Goal: Transaction & Acquisition: Book appointment/travel/reservation

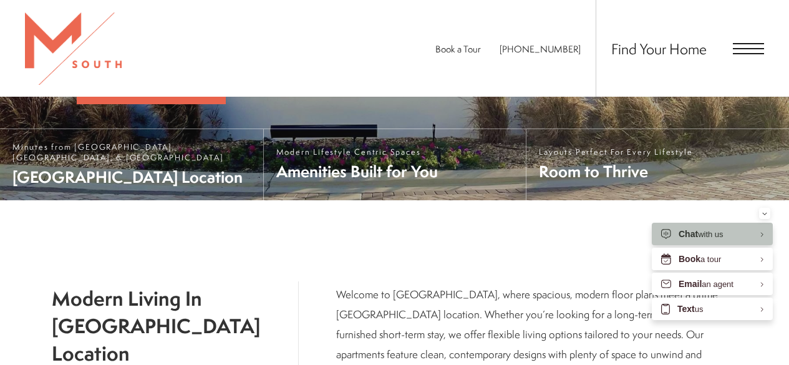
scroll to position [359, 0]
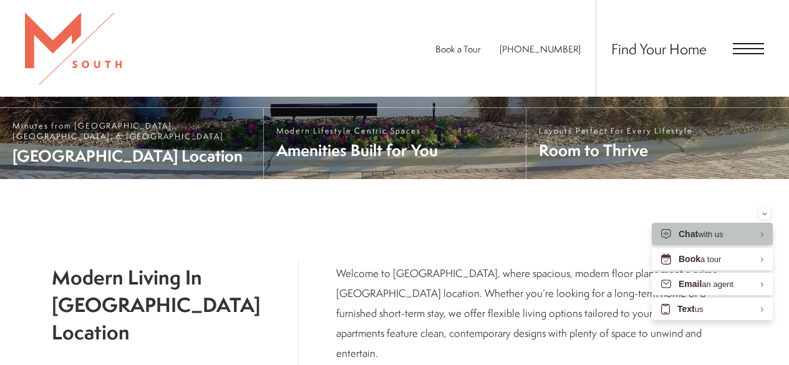
click at [746, 52] on span "Open Menu" at bounding box center [748, 48] width 31 height 11
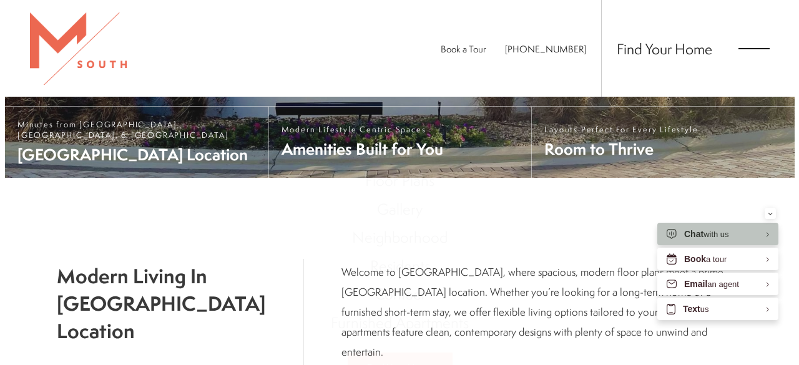
scroll to position [0, 0]
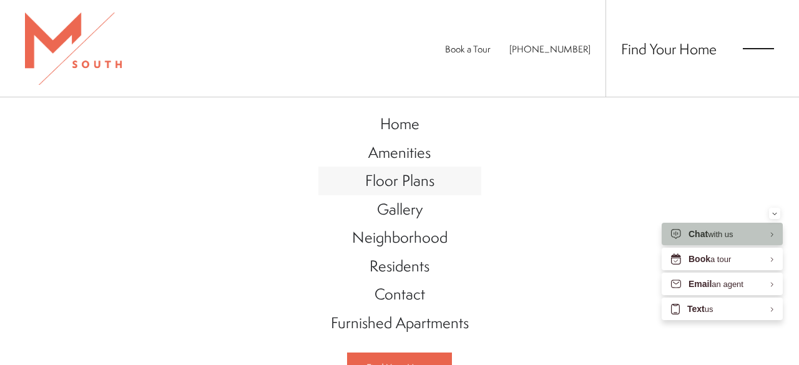
click at [389, 185] on span "Floor Plans" at bounding box center [399, 180] width 69 height 21
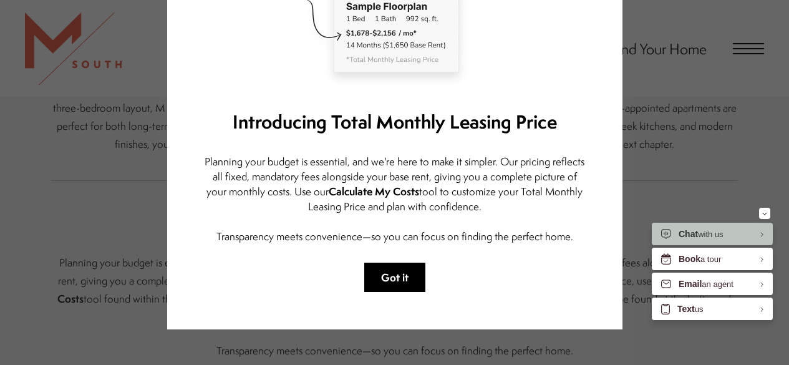
scroll to position [308, 0]
click at [401, 283] on button "Got it" at bounding box center [394, 277] width 61 height 29
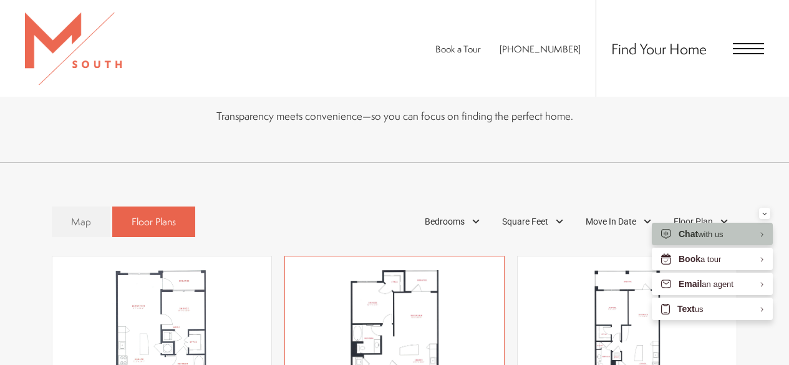
scroll to position [558, 0]
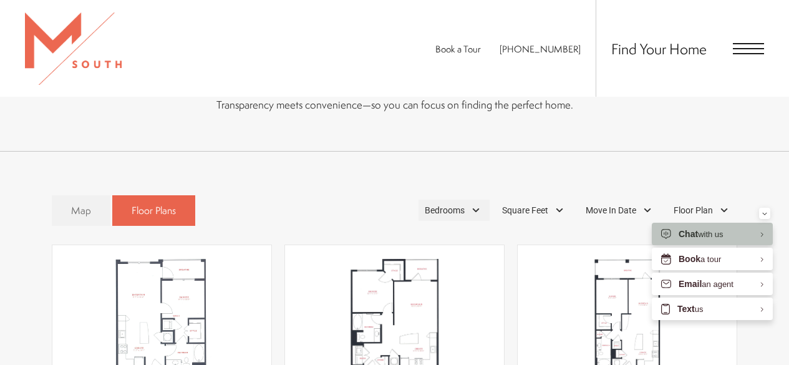
click at [446, 204] on span "Bedrooms" at bounding box center [445, 210] width 40 height 13
click at [407, 238] on span "1 Bedroom" at bounding box center [430, 245] width 62 height 14
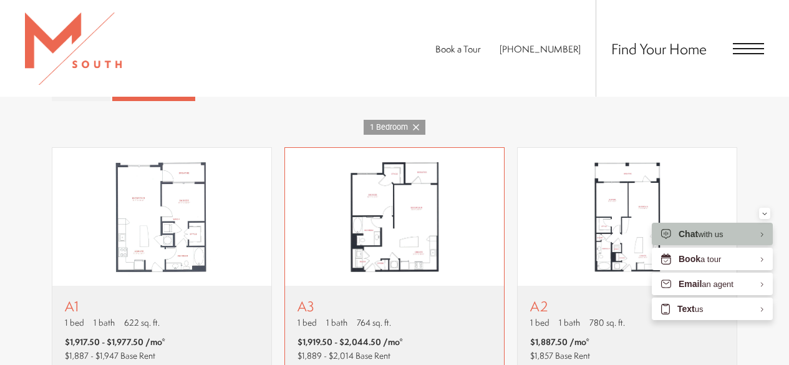
scroll to position [745, 0]
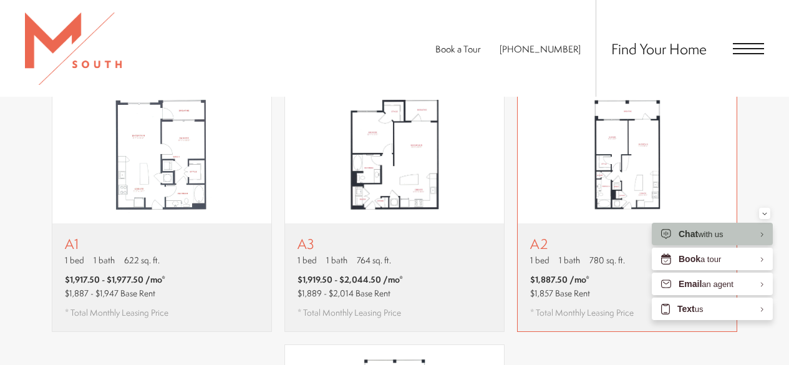
click at [568, 254] on span "1 bath" at bounding box center [569, 260] width 21 height 12
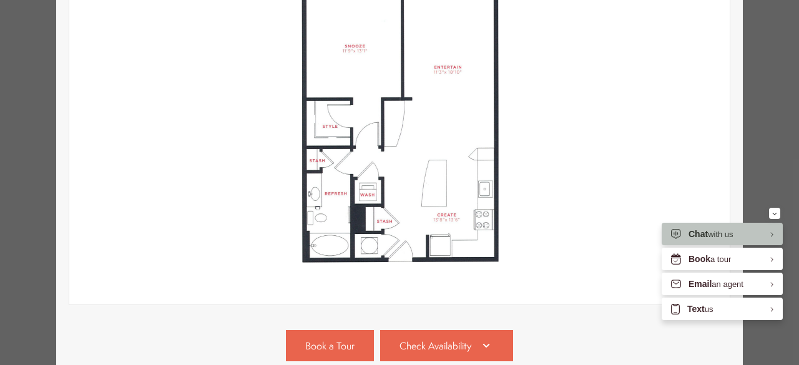
scroll to position [374, 0]
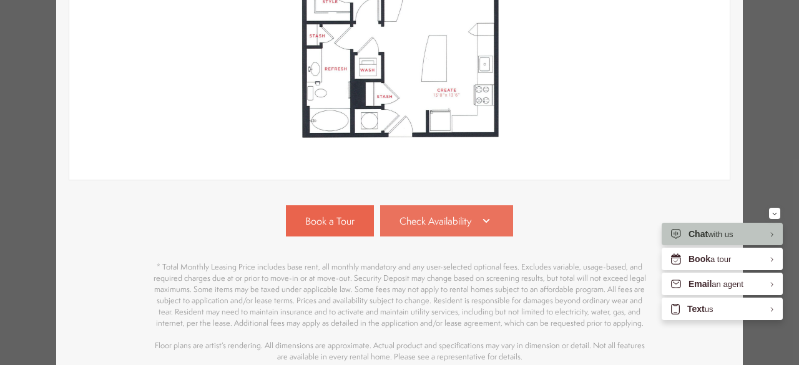
click at [406, 227] on span "Check Availability" at bounding box center [435, 221] width 72 height 14
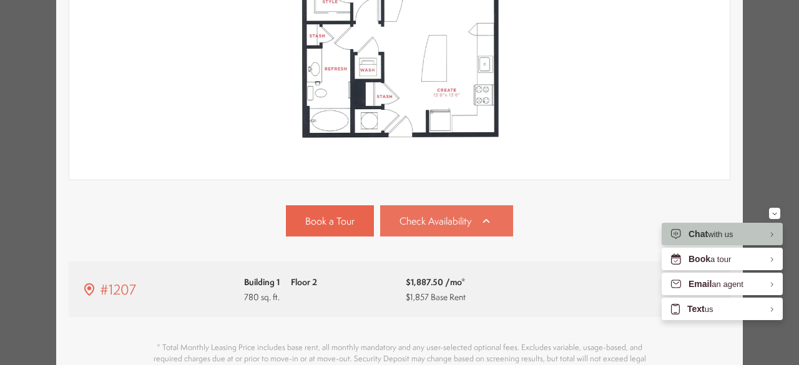
scroll to position [537, 0]
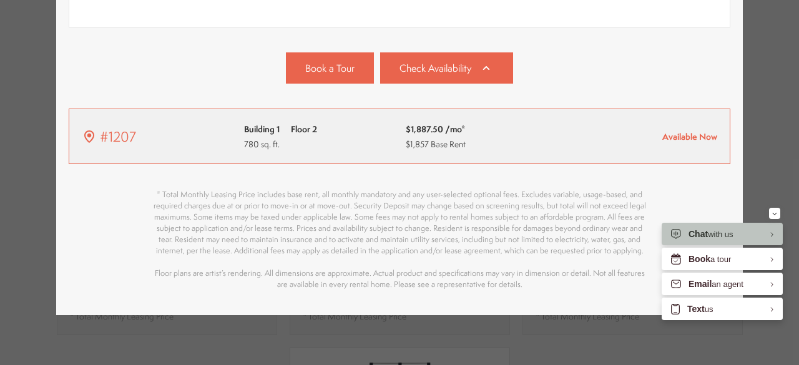
click at [682, 130] on span "Available Now" at bounding box center [689, 136] width 55 height 12
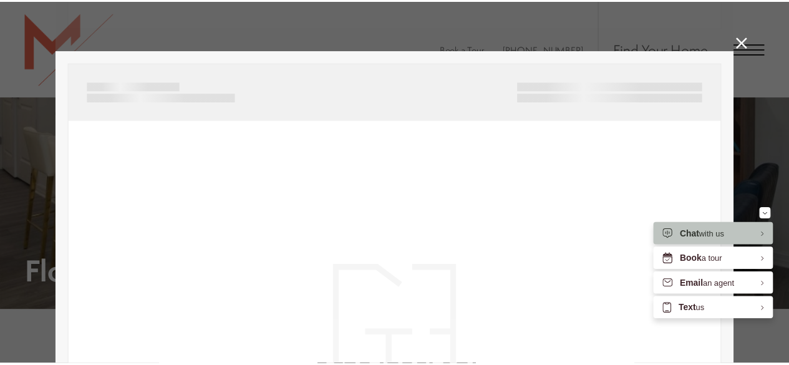
scroll to position [745, 0]
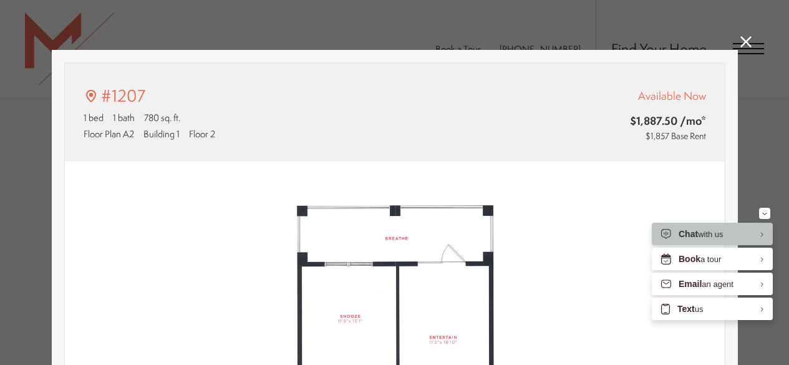
type input "**********"
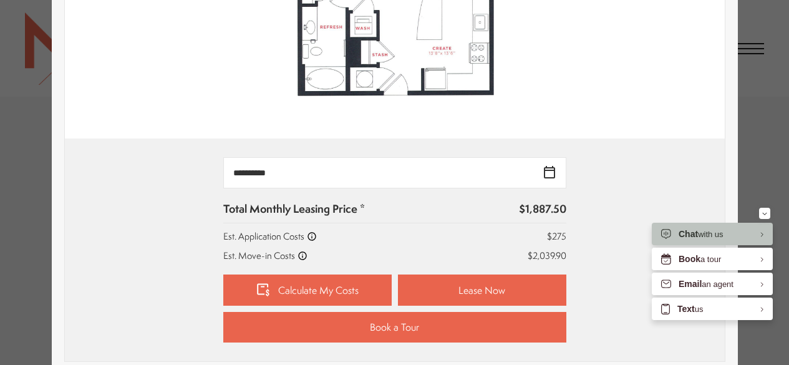
scroll to position [499, 0]
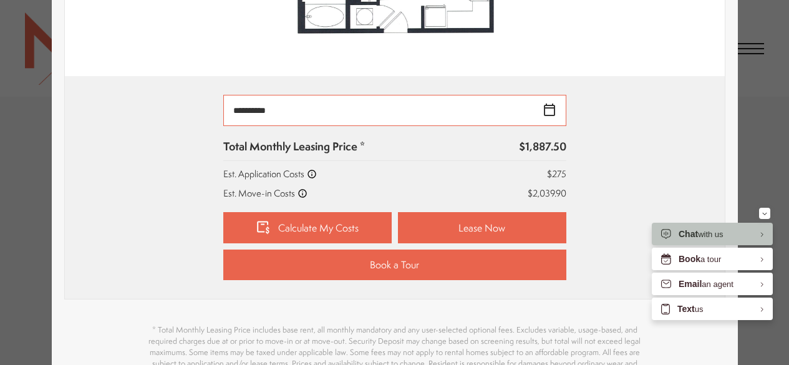
click at [419, 107] on input "**********" at bounding box center [394, 110] width 343 height 31
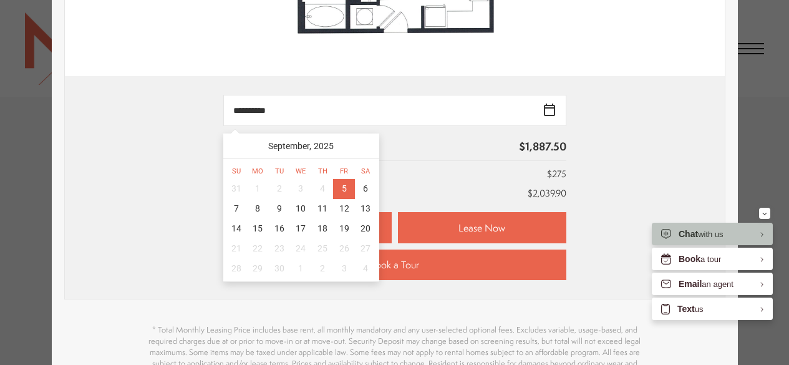
click at [440, 163] on div "Total Monthly Leasing Price * $1,887.50 Est. Application Costs $275 Est. Move-i…" at bounding box center [394, 169] width 343 height 61
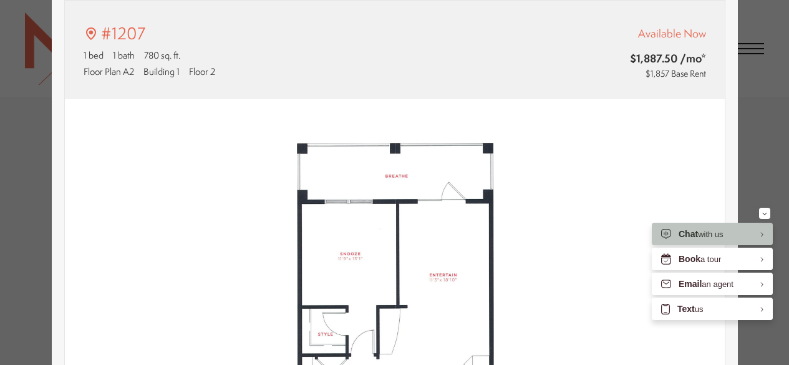
scroll to position [0, 0]
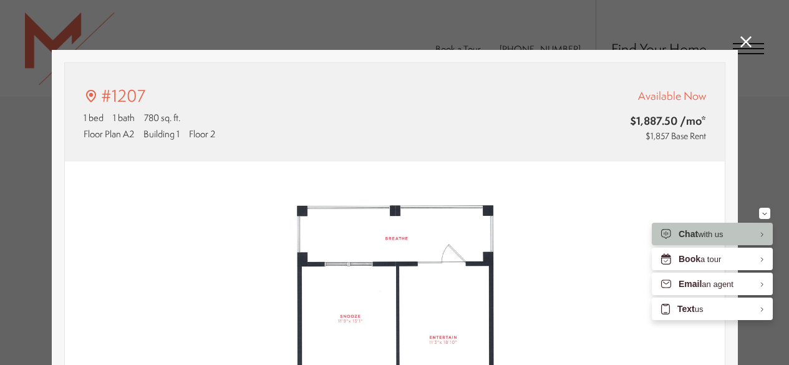
click at [741, 39] on icon at bounding box center [746, 41] width 11 height 11
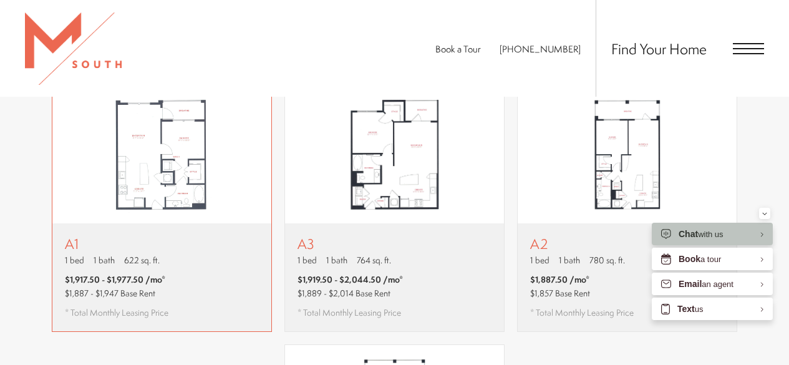
click at [177, 235] on div "A1 1 bed 1 bath 622 sq. ft. $1,917.50 - $1,977.50 /mo* $1,887 - $1,947 Base Ren…" at bounding box center [161, 277] width 219 height 108
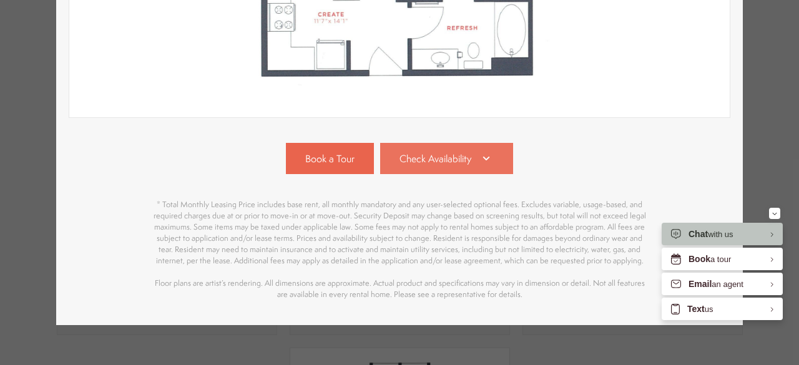
click at [417, 155] on span "Check Availability" at bounding box center [435, 159] width 72 height 14
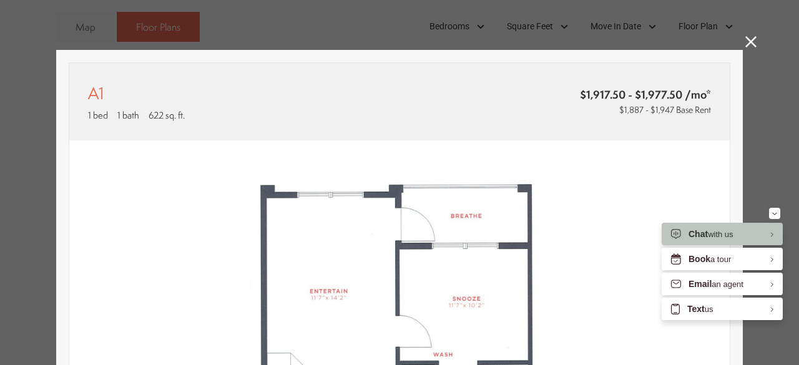
click at [745, 39] on icon at bounding box center [750, 41] width 11 height 11
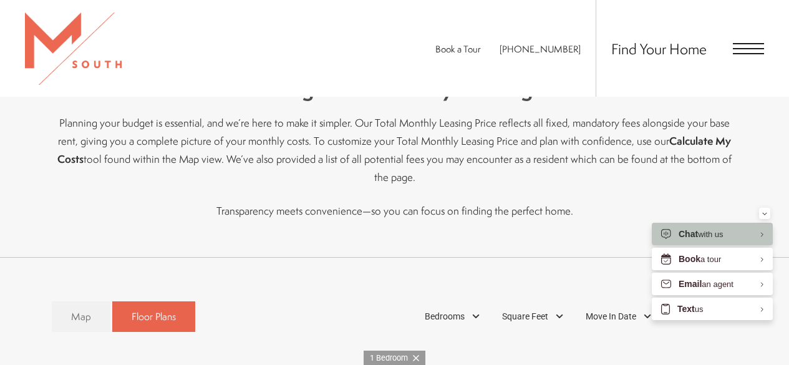
scroll to position [620, 0]
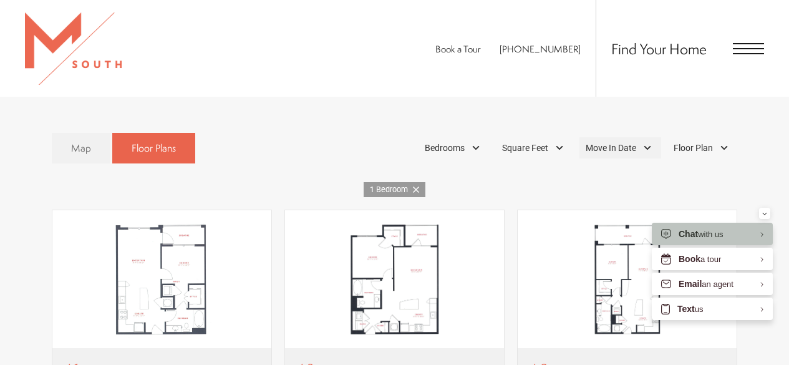
click at [608, 142] on span "Move In Date" at bounding box center [611, 148] width 51 height 13
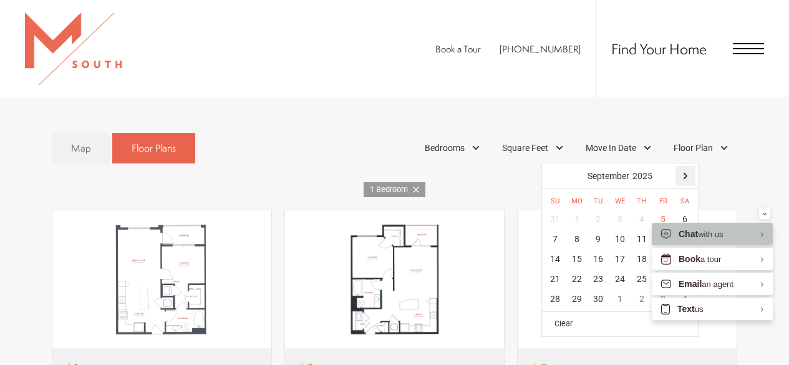
click at [678, 166] on div at bounding box center [686, 176] width 20 height 20
click at [617, 209] on div "1" at bounding box center [621, 219] width 22 height 20
click at [407, 88] on div "Book a Tour [PHONE_NUMBER] Find Your Home" at bounding box center [394, 48] width 789 height 97
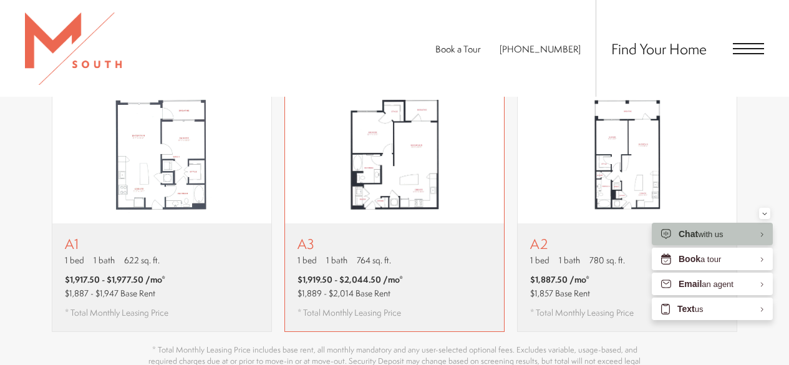
scroll to position [807, 0]
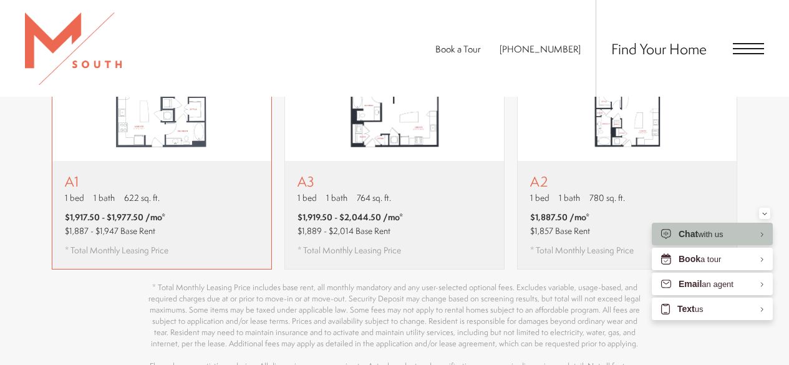
click at [188, 192] on div "A1 1 bed 1 bath 622 sq. ft. $1,917.50 - $1,977.50 /mo* $1,887 - $1,947 Base Ren…" at bounding box center [161, 215] width 219 height 108
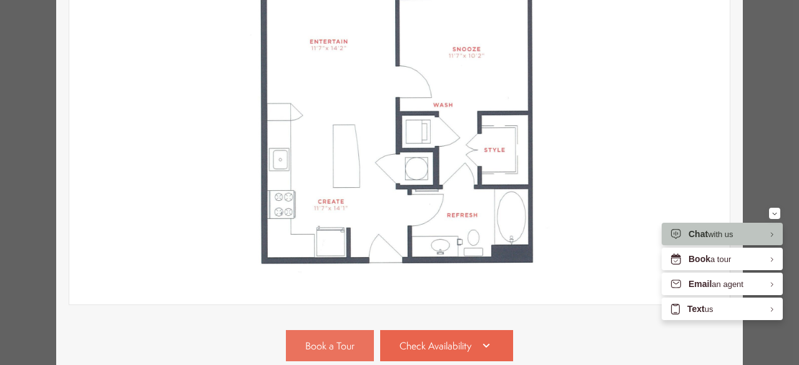
scroll to position [374, 0]
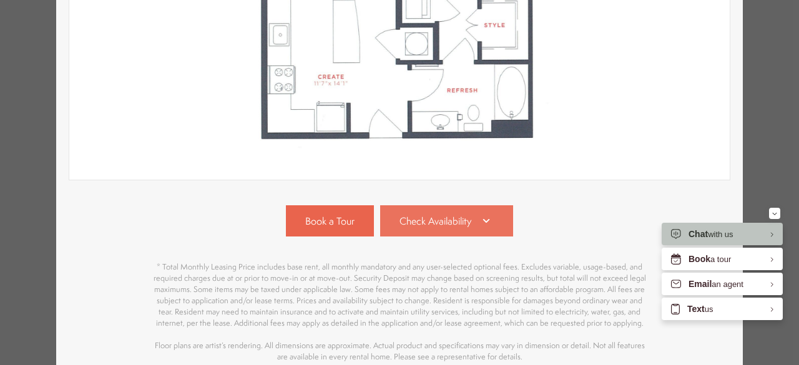
click at [407, 214] on span "Check Availability" at bounding box center [435, 221] width 72 height 14
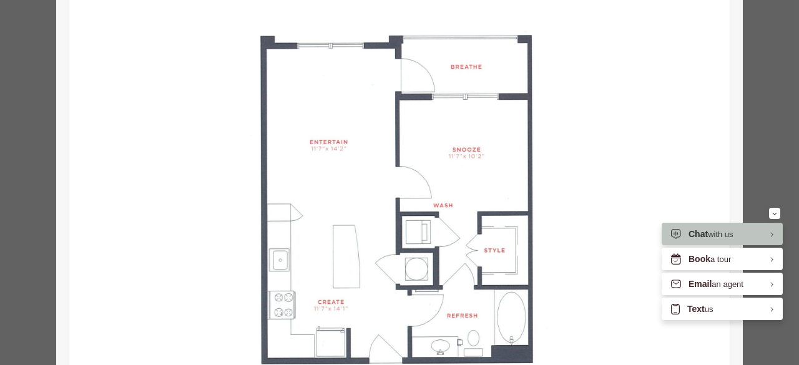
scroll to position [0, 0]
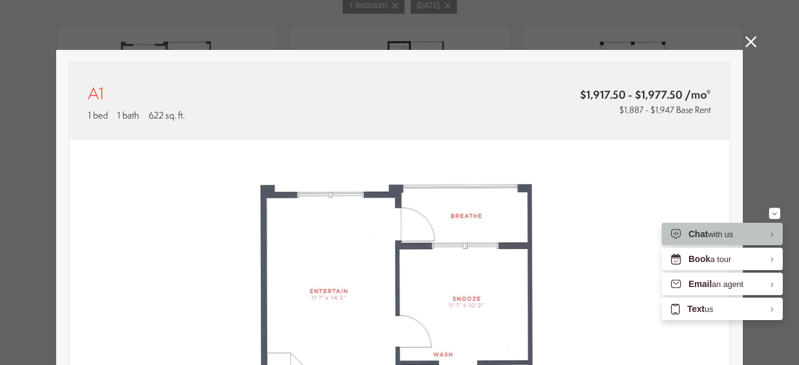
click at [747, 42] on icon at bounding box center [750, 41] width 11 height 11
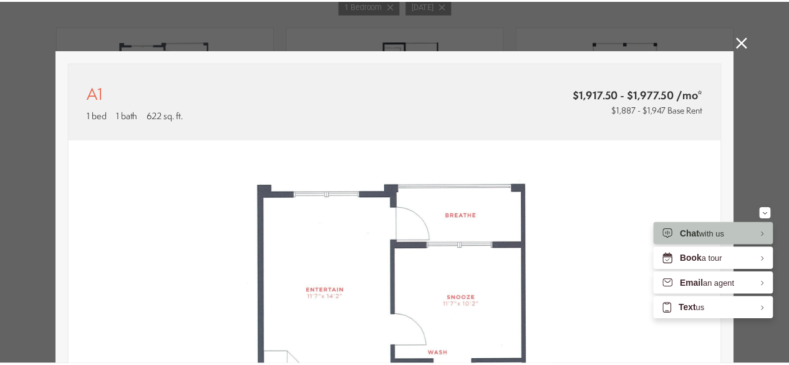
scroll to position [807, 0]
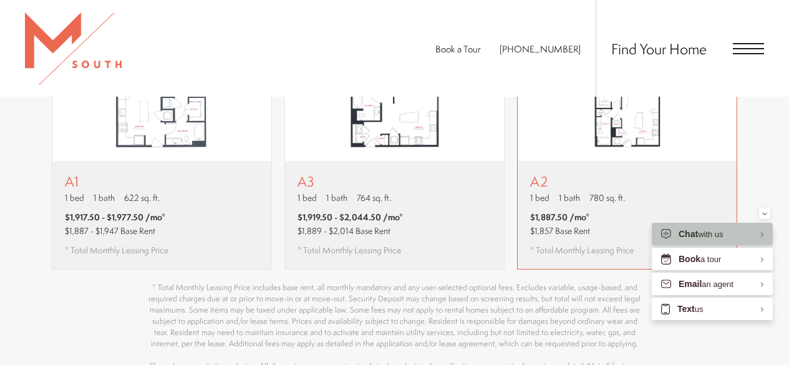
click at [566, 186] on div "A2 1 bed 1 bath 780 sq. ft. $1,887.50 /mo* $1,857 Base Rent * Total Monthly Lea…" at bounding box center [582, 214] width 104 height 83
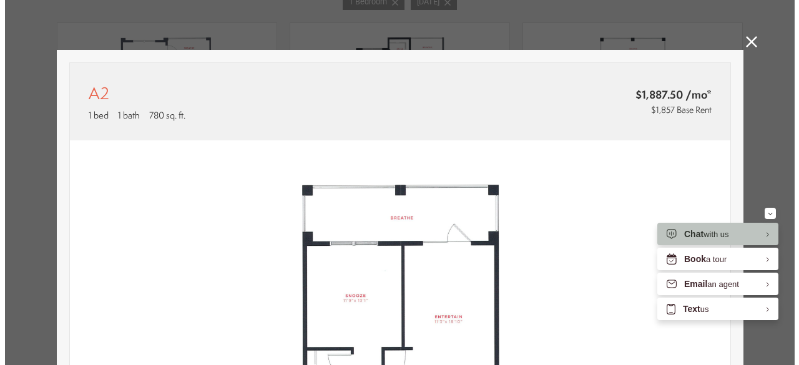
scroll to position [0, 0]
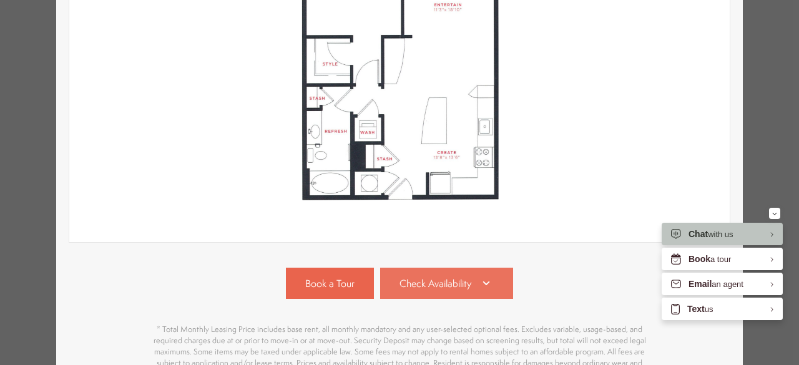
click at [442, 281] on span "Check Availability" at bounding box center [435, 283] width 72 height 14
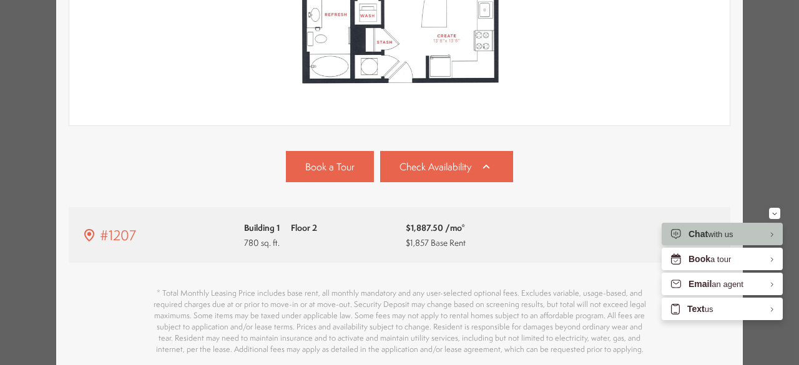
scroll to position [537, 0]
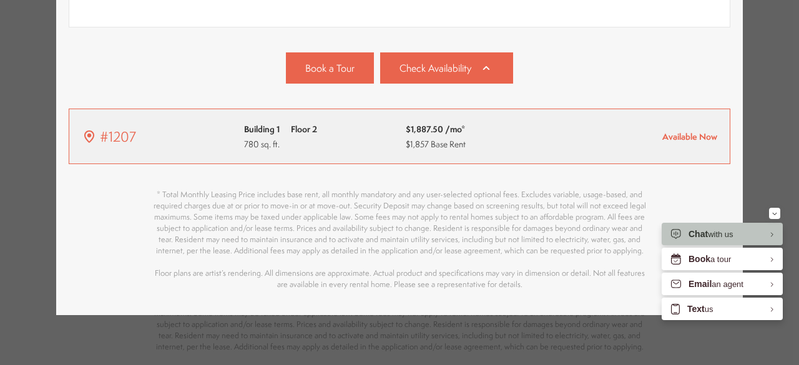
click at [679, 130] on span "Available Now" at bounding box center [689, 136] width 55 height 12
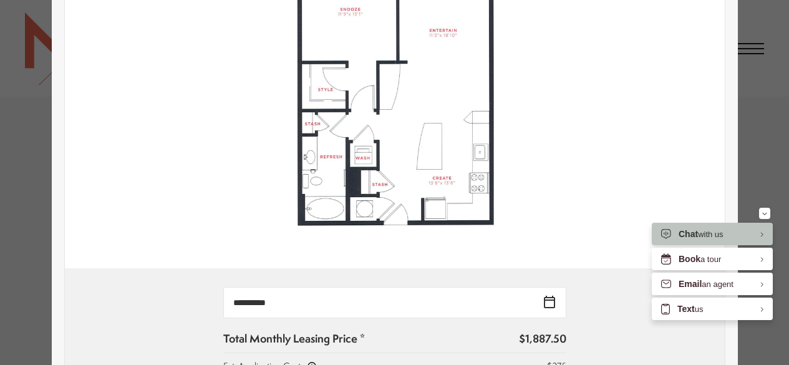
scroll to position [437, 0]
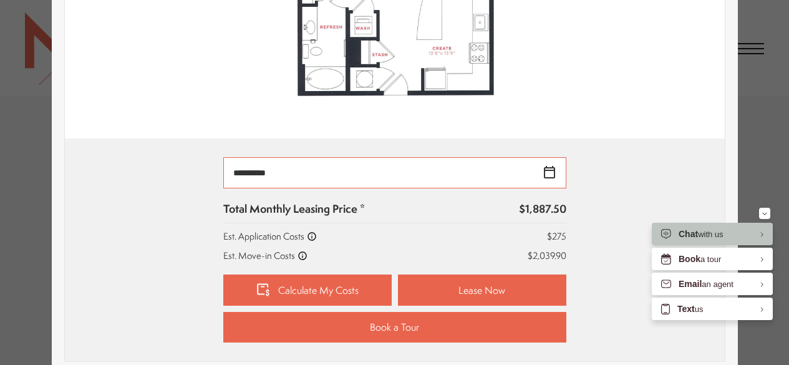
click at [540, 173] on input "**********" at bounding box center [394, 172] width 343 height 31
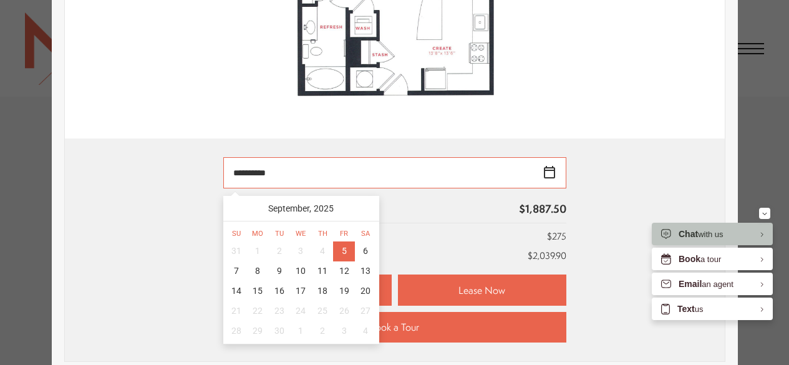
click at [336, 316] on div "31 1 2 3 4 5 6 7 8 9 10 11 12 13 14 15 16 17 18 19 20 21 22 23 24 25 26 27 28 2…" at bounding box center [301, 291] width 151 height 100
drag, startPoint x: 336, startPoint y: 316, endPoint x: 315, endPoint y: 298, distance: 27.5
click at [301, 301] on div "31 1 2 3 4 5 6 7 8 9 10 11 12 13 14 15 16 17 18 19 20 21 22 23 24 25 26 27 28 2…" at bounding box center [301, 291] width 151 height 100
click at [367, 288] on div "20" at bounding box center [366, 291] width 22 height 20
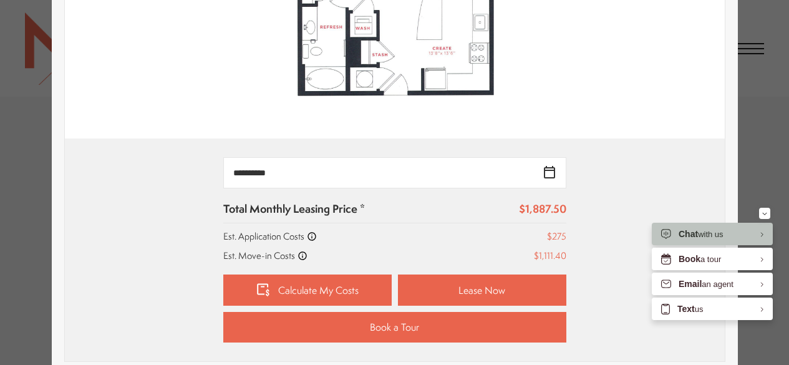
type input "**********"
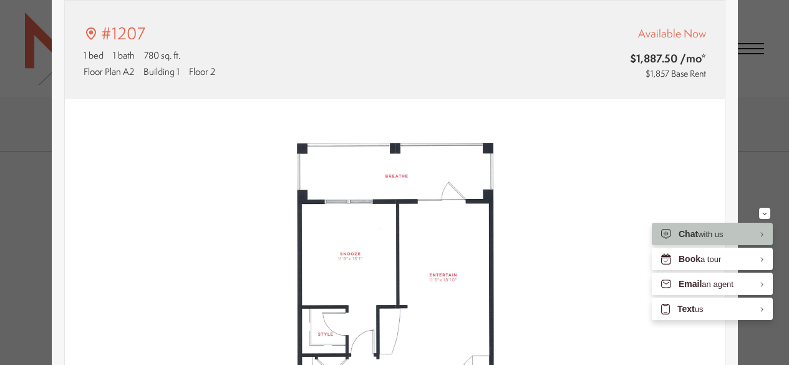
scroll to position [0, 0]
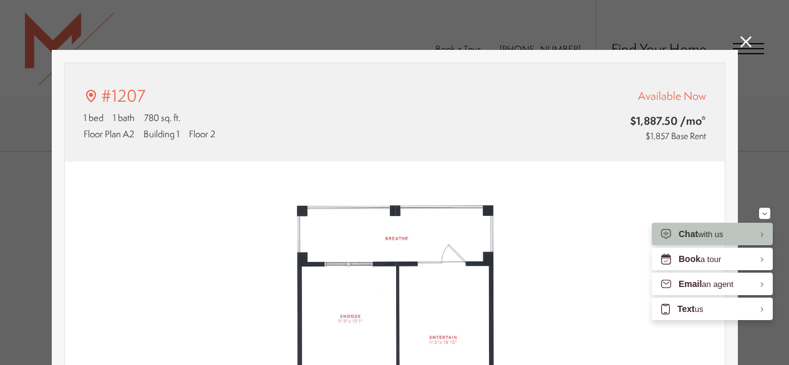
click at [741, 42] on icon at bounding box center [746, 41] width 11 height 11
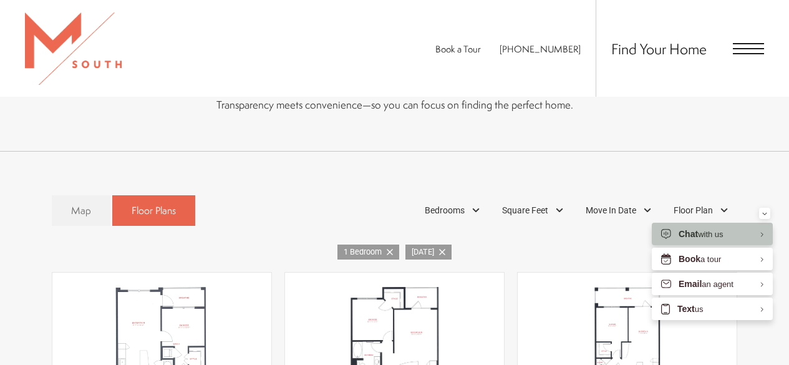
click at [736, 46] on span "Open Menu" at bounding box center [748, 48] width 31 height 11
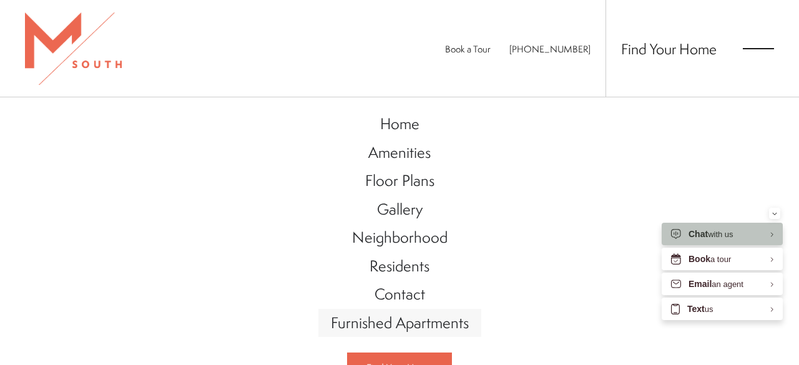
click at [388, 321] on span "Furnished Apartments" at bounding box center [400, 322] width 138 height 21
